Goal: Task Accomplishment & Management: Use online tool/utility

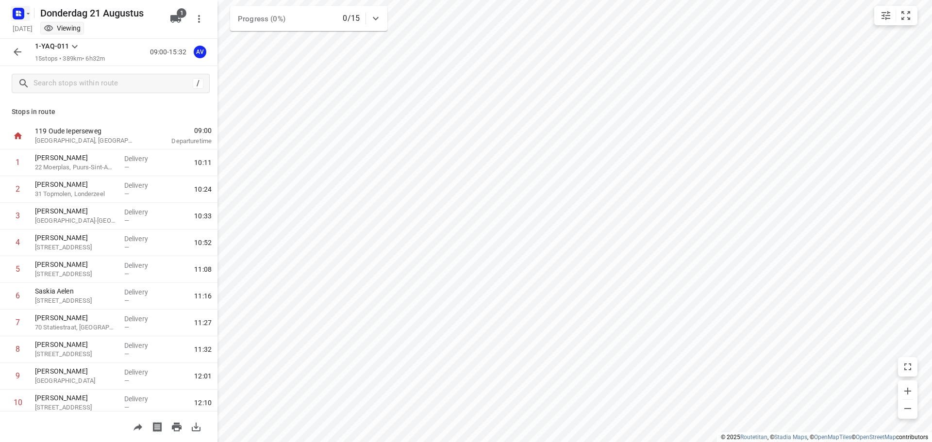
click at [20, 18] on rect "button" at bounding box center [19, 14] width 12 height 12
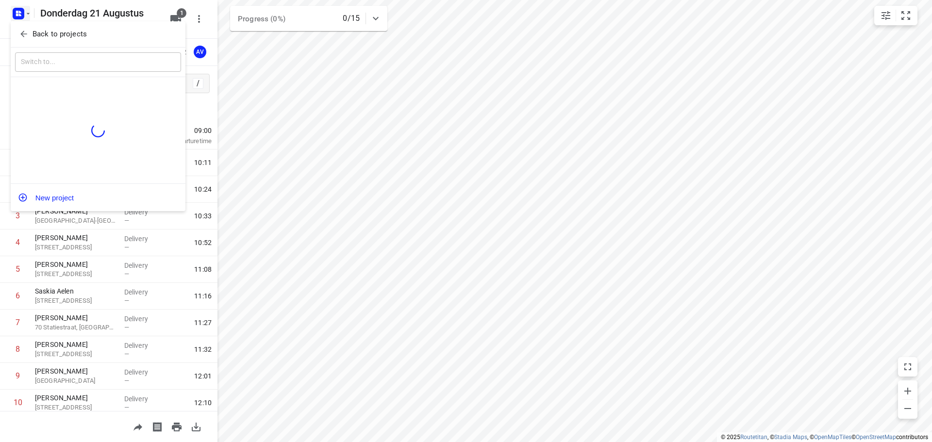
drag, startPoint x: 22, startPoint y: 30, endPoint x: 87, endPoint y: 44, distance: 67.1
click at [22, 30] on icon "button" at bounding box center [24, 34] width 10 height 10
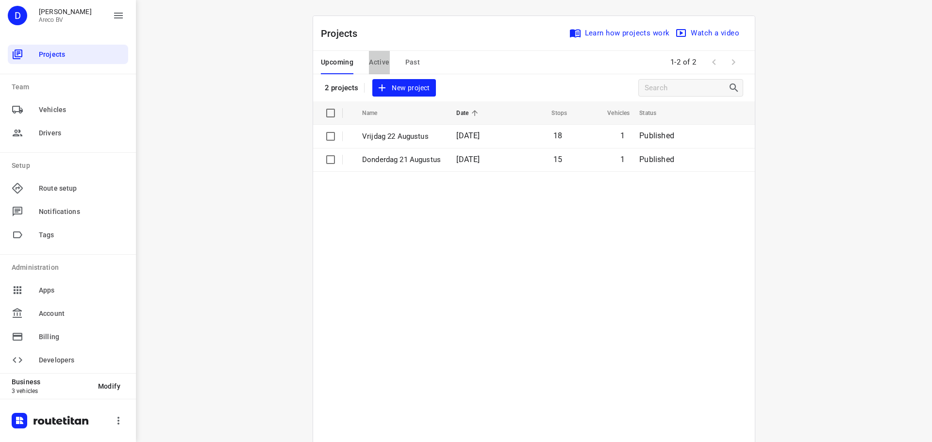
click at [384, 59] on span "Active" at bounding box center [379, 62] width 20 height 12
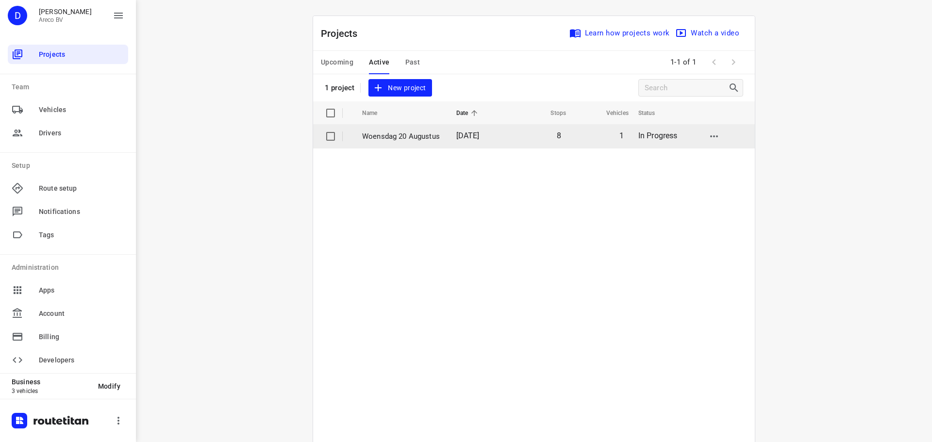
click at [396, 134] on p "Woensdag 20 Augustus" at bounding box center [402, 136] width 80 height 11
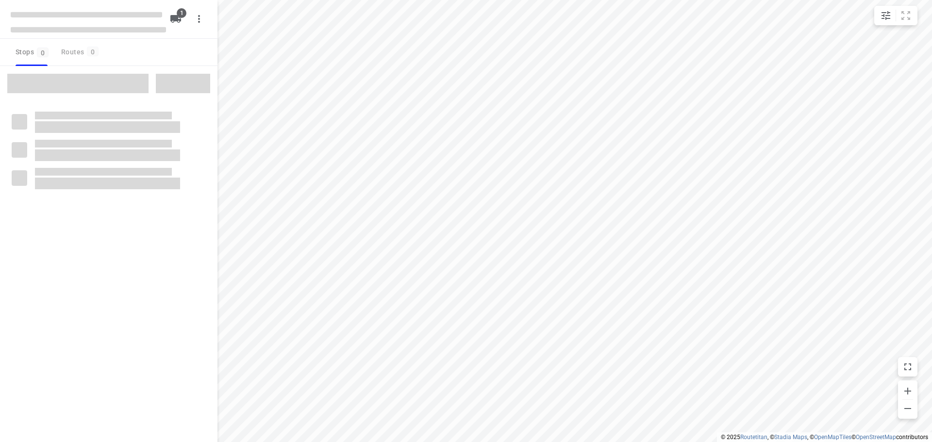
type input "distance"
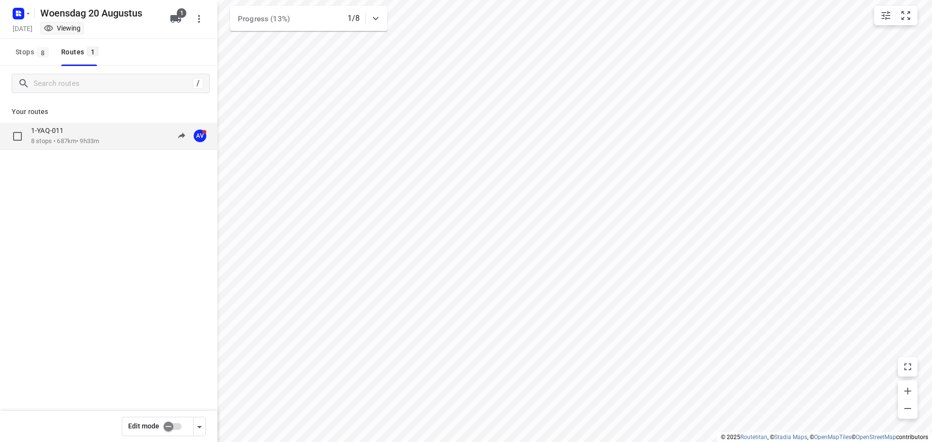
click at [45, 131] on p "1-YAQ-011" at bounding box center [50, 130] width 38 height 9
